Goal: Find specific page/section: Locate a particular part of the current website

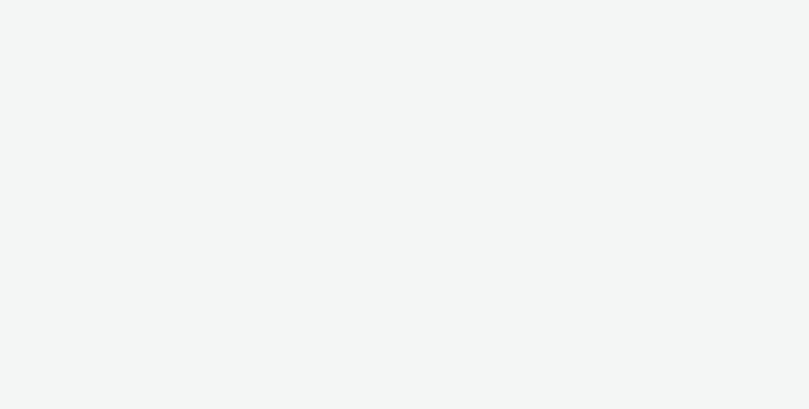
select select "ac009755-aa48-4799-8050-7a339a378eb8"
select select "79162ed7-0017-4339-93b0-3399b708648f"
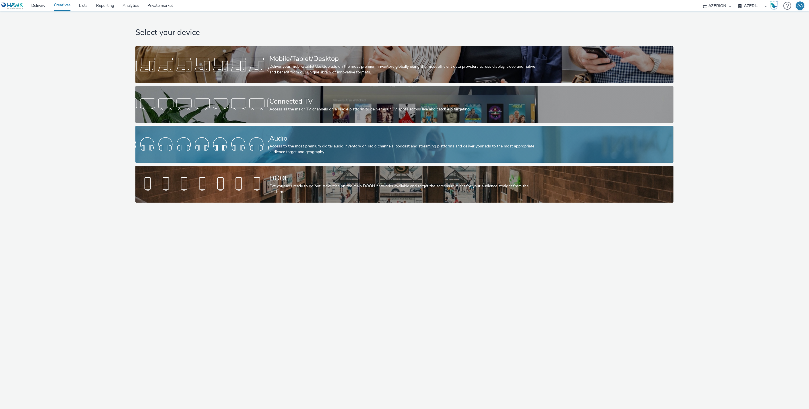
click at [227, 152] on div at bounding box center [202, 144] width 134 height 18
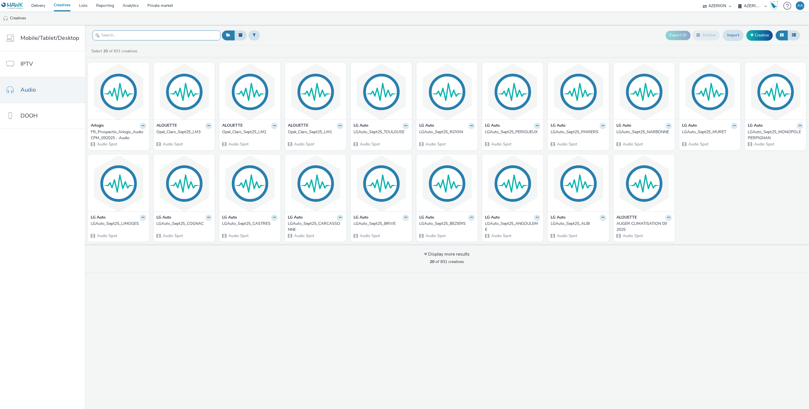
click at [173, 38] on input "text" at bounding box center [156, 35] width 128 height 10
click at [173, 37] on input "text" at bounding box center [156, 35] width 128 height 10
paste input "FR_Prospectiv_Arlogis_AudioCPM_092025 - Audio"
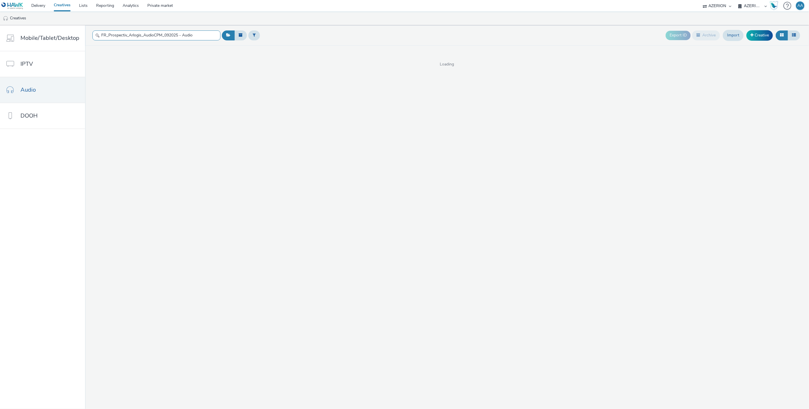
type input "FR_Prospectiv_Arlogis_AudioCPM_092025 - Audio"
click at [108, 109] on img at bounding box center [118, 91] width 58 height 55
